Goal: Information Seeking & Learning: Learn about a topic

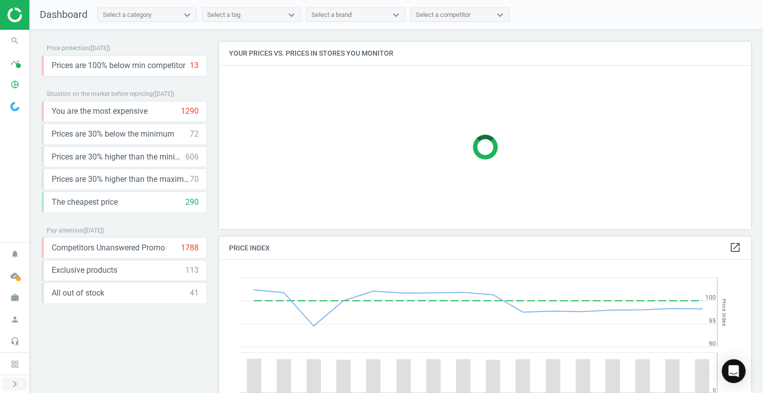
scroll to position [244, 540]
click at [10, 381] on icon "chevron_right" at bounding box center [15, 384] width 12 height 12
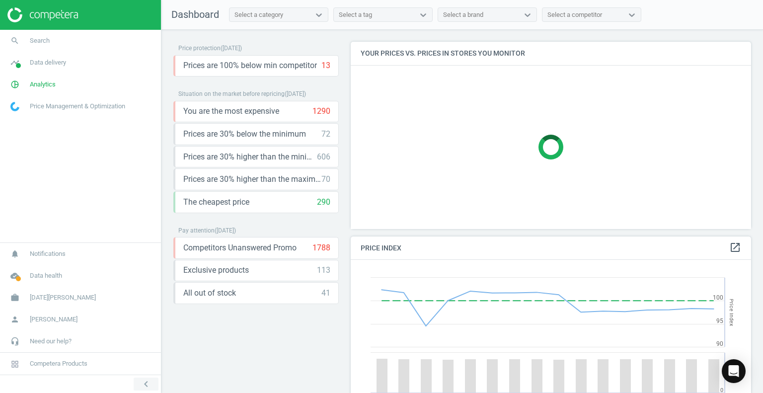
scroll to position [4, 5]
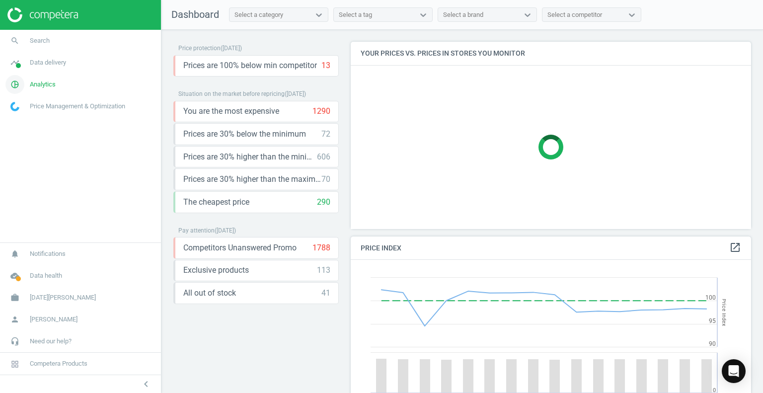
click at [44, 83] on span "Analytics" at bounding box center [43, 84] width 26 height 9
click at [25, 134] on span "Price index" at bounding box center [25, 136] width 28 height 8
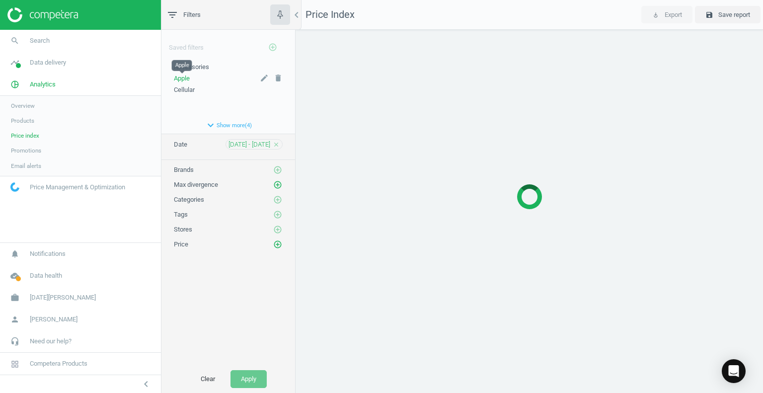
click at [189, 79] on span "Apple" at bounding box center [182, 78] width 16 height 7
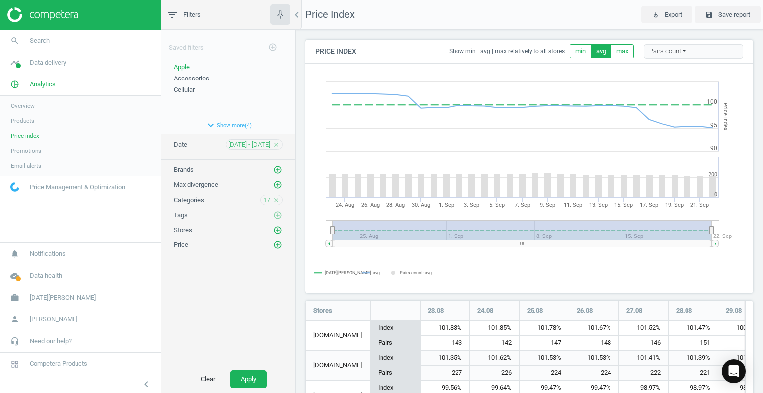
scroll to position [187, 455]
click at [271, 199] on div "17 close" at bounding box center [271, 200] width 22 height 10
click at [267, 199] on span "17" at bounding box center [266, 200] width 7 height 9
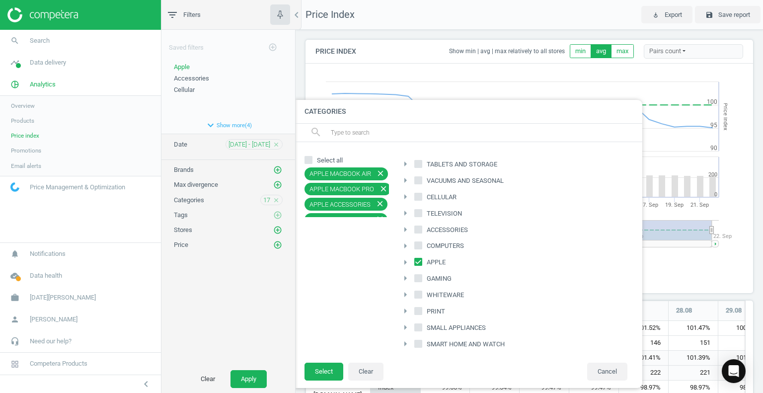
scroll to position [210, 0]
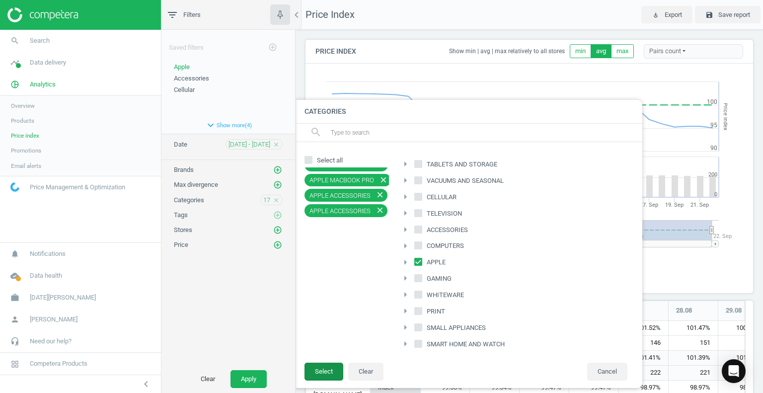
click at [322, 377] on button "Select" at bounding box center [324, 372] width 39 height 18
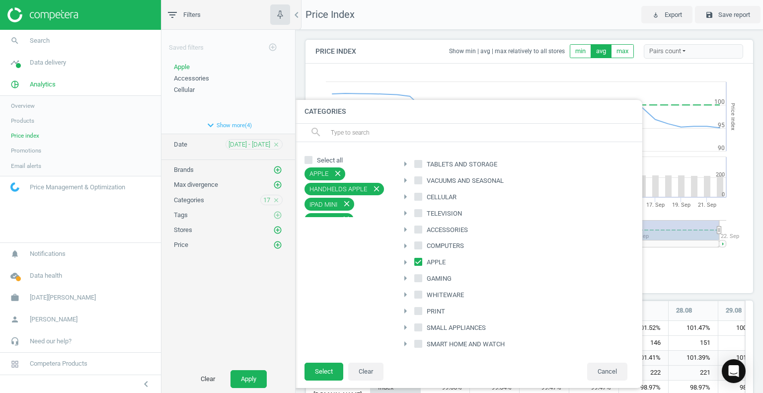
scroll to position [5, 5]
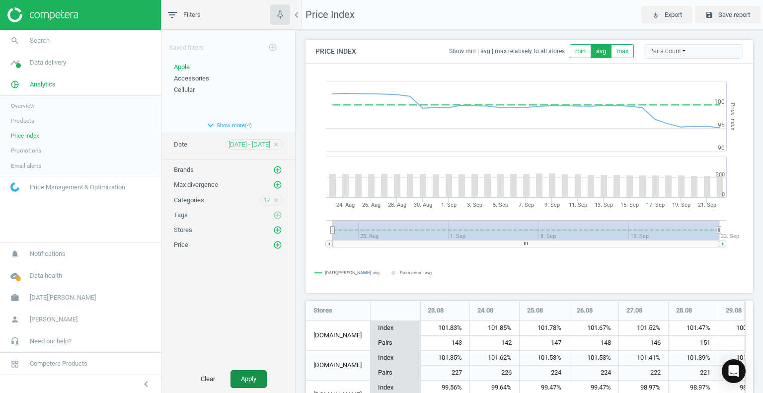
click at [249, 379] on button "Apply" at bounding box center [249, 379] width 36 height 18
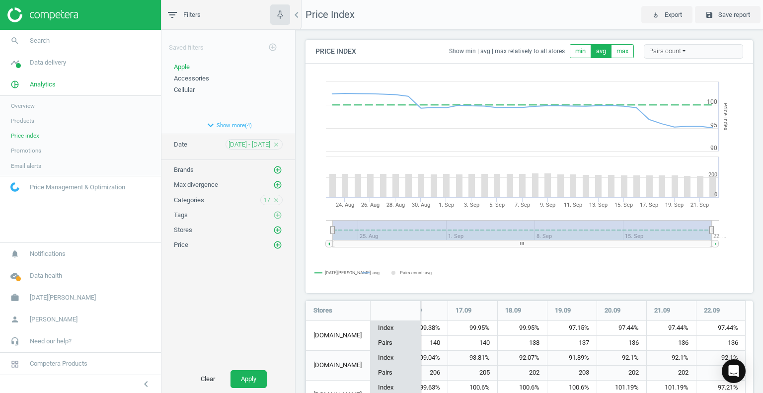
click at [23, 106] on span "Overview" at bounding box center [23, 106] width 24 height 8
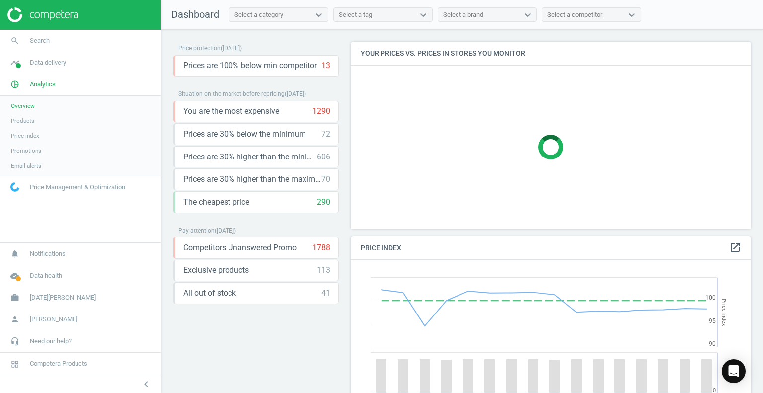
scroll to position [244, 408]
